Goal: Task Accomplishment & Management: Complete application form

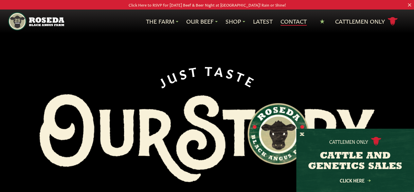
click at [287, 21] on link "Contact" at bounding box center [294, 21] width 26 height 9
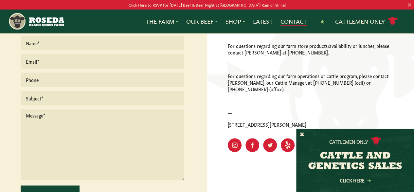
scroll to position [223, 0]
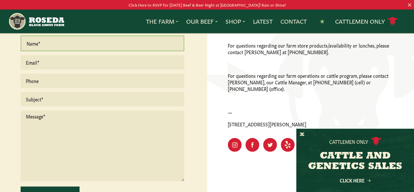
click at [91, 45] on input "text" at bounding box center [103, 43] width 164 height 16
type input "[PERSON_NAME]"
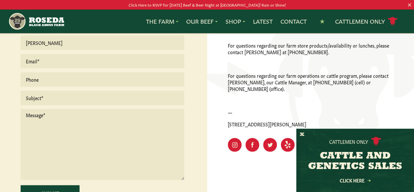
type input "[EMAIL_ADDRESS][DOMAIN_NAME]"
type input "9895107664"
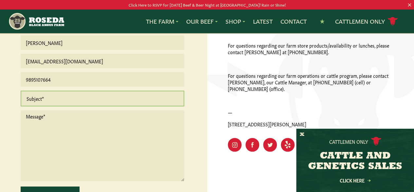
click at [71, 101] on input "text" at bounding box center [103, 98] width 164 height 16
type input "Bulk Purchase Order"
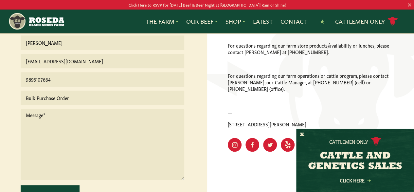
click at [54, 124] on textarea at bounding box center [103, 144] width 164 height 71
paste textarea "Lore Ipsum Dolo/Sitamet, Co adip el Seddoe Tempori, utl E doloremag ALI ENI Adm…"
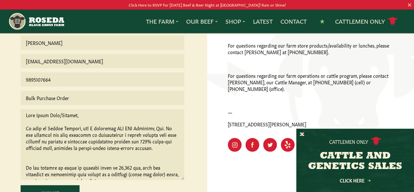
scroll to position [233, 0]
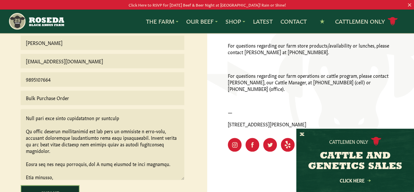
type textarea "Lore Ipsum Dolo/Sitamet, Co adip el Seddoe Tempori, utl E doloremag ALI ENI Adm…"
click at [53, 189] on input "Submit" at bounding box center [50, 193] width 59 height 16
click at [49, 186] on input "Submit" at bounding box center [50, 193] width 59 height 16
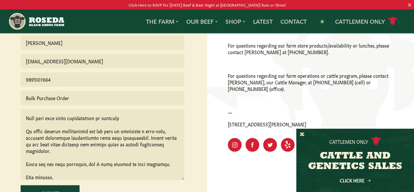
click at [7, 160] on div "We'd Love to Hear From You Want to learn more about our beef? Have a question o…" at bounding box center [103, 91] width 207 height 324
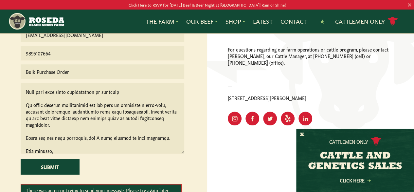
scroll to position [262, 0]
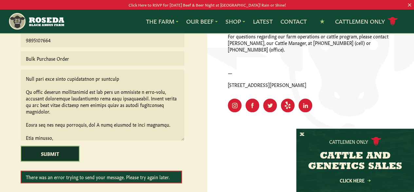
click at [51, 152] on input "Submit" at bounding box center [50, 153] width 59 height 16
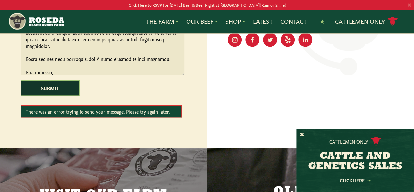
scroll to position [314, 0]
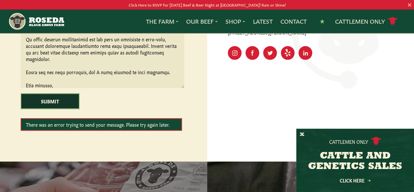
click at [59, 94] on input "Submit" at bounding box center [50, 101] width 59 height 16
click at [59, 100] on input "Submit" at bounding box center [50, 101] width 59 height 16
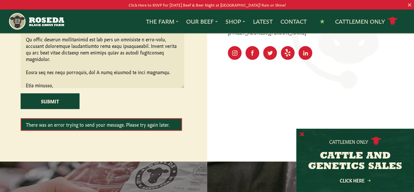
click at [303, 133] on button "X" at bounding box center [302, 134] width 5 height 7
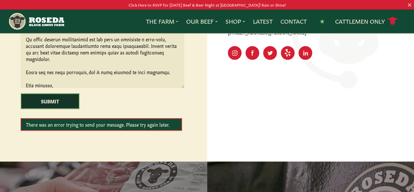
click at [56, 101] on input "Submit" at bounding box center [50, 101] width 59 height 16
click at [54, 97] on input "Submit" at bounding box center [50, 101] width 59 height 16
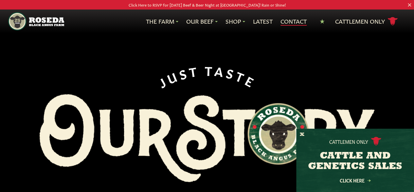
click at [289, 23] on link "Contact" at bounding box center [294, 21] width 26 height 9
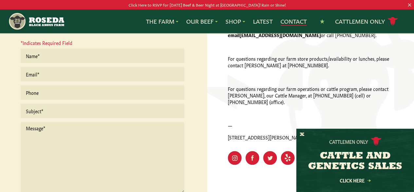
scroll to position [223, 0]
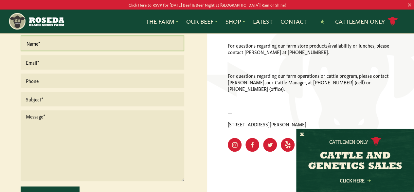
click at [97, 40] on input "text" at bounding box center [103, 43] width 164 height 16
type input "[PERSON_NAME]"
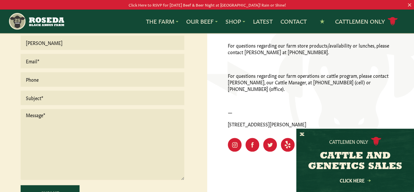
type input "[EMAIL_ADDRESS][DOMAIN_NAME]"
type input "9895107664"
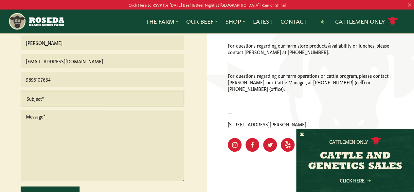
click at [67, 98] on input "text" at bounding box center [103, 98] width 164 height 16
type input "Bulk Purchase Order"
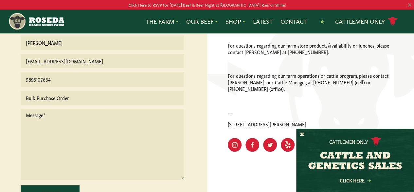
click at [65, 123] on textarea at bounding box center [103, 144] width 164 height 71
paste textarea "Lore Ipsum Dolo/Sitamet, Co adip el Seddoe Tempori, utl E doloremag ALI ENI Adm…"
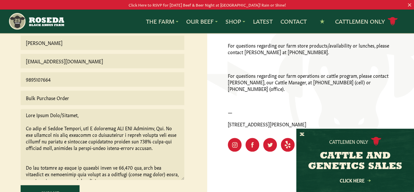
scroll to position [233, 0]
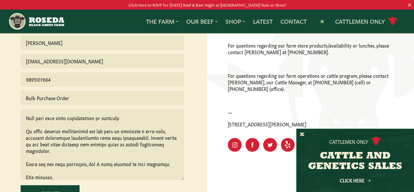
type textarea "Lore Ipsum Dolo/Sitamet, Co adip el Seddoe Tempori, utl E doloremag ALI ENI Adm…"
click at [11, 152] on div "We'd Love to Hear From You Want to learn more about our beef? Have a question o…" at bounding box center [103, 77] width 207 height 297
click at [45, 187] on input "Submit" at bounding box center [50, 193] width 59 height 16
click at [5, 160] on div "We'd Love to Hear From You Want to learn more about our beef? Have a question o…" at bounding box center [103, 91] width 207 height 324
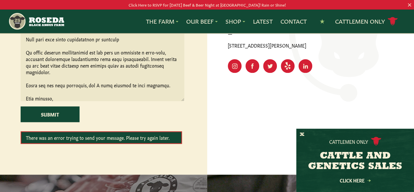
scroll to position [288, 0]
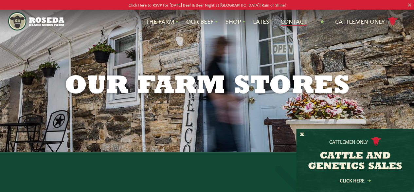
click at [296, 21] on link "Contact" at bounding box center [294, 21] width 26 height 9
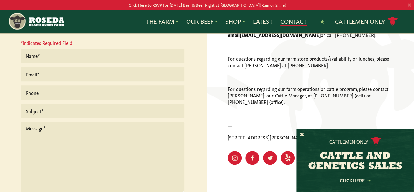
scroll to position [223, 0]
